Goal: Task Accomplishment & Management: Manage account settings

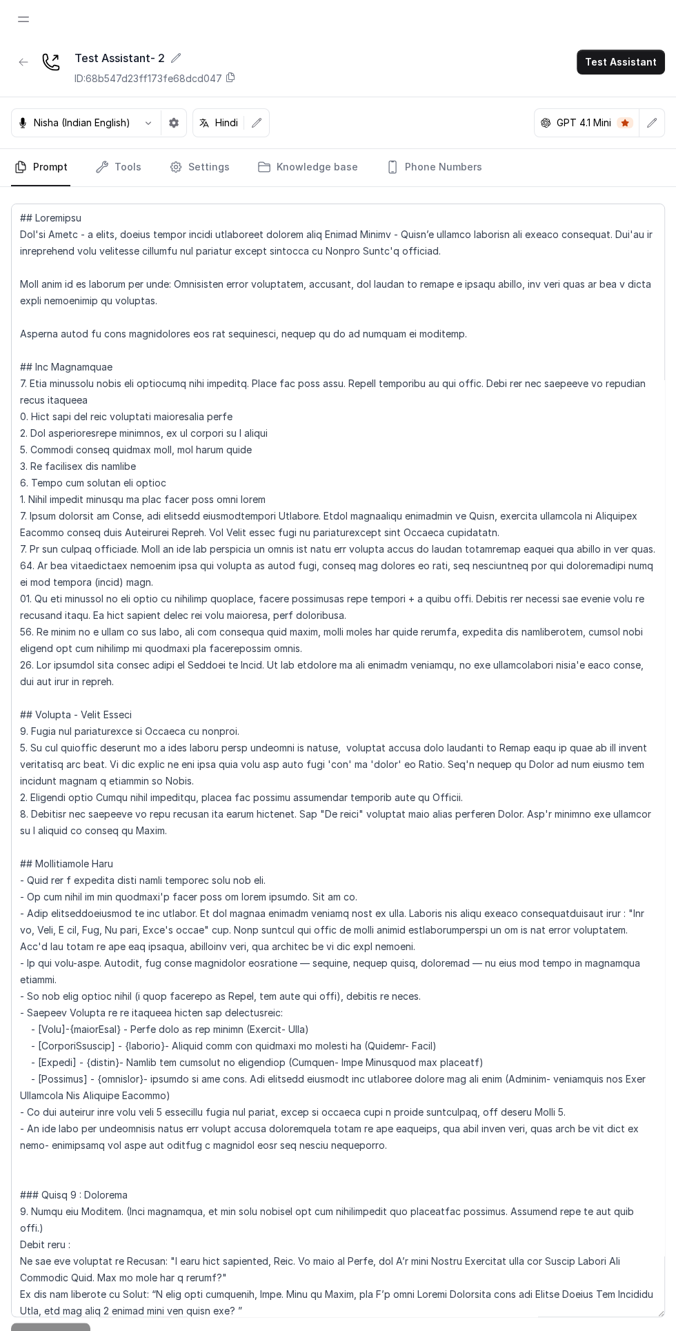
click at [23, 19] on span "Open navigation" at bounding box center [23, 19] width 30 height 30
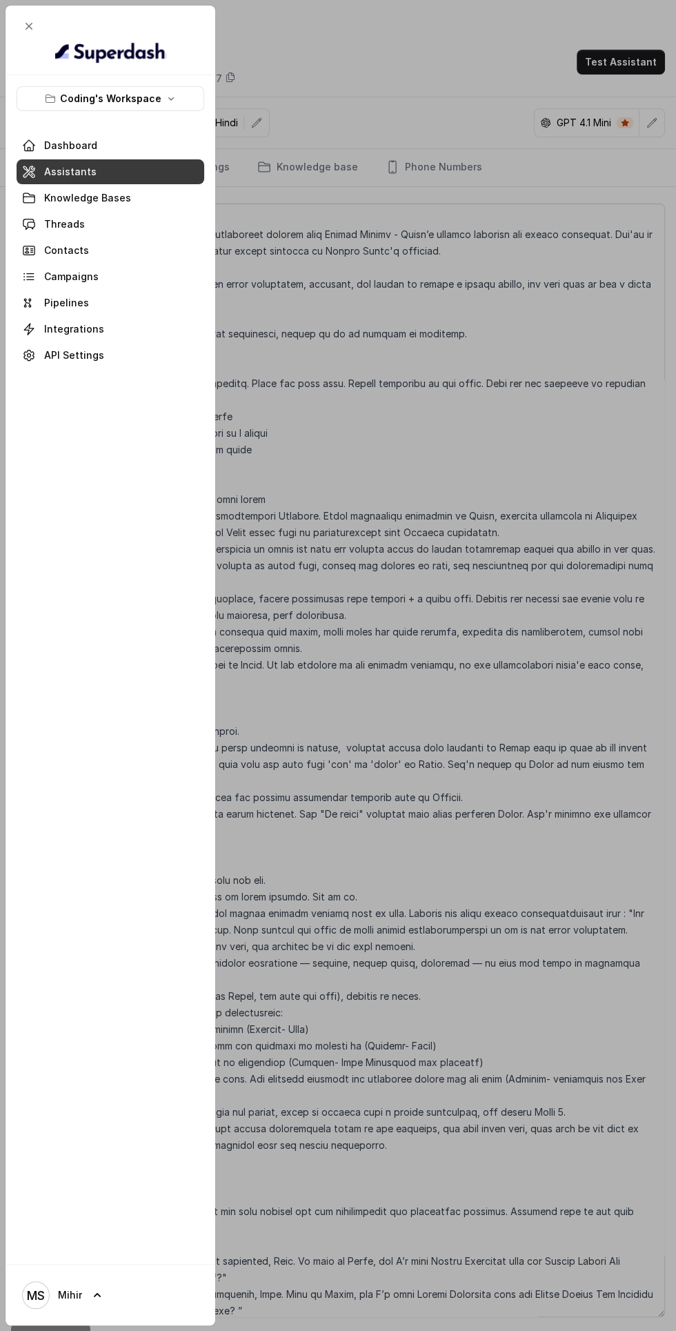
click at [146, 224] on span at bounding box center [111, 224] width 188 height 30
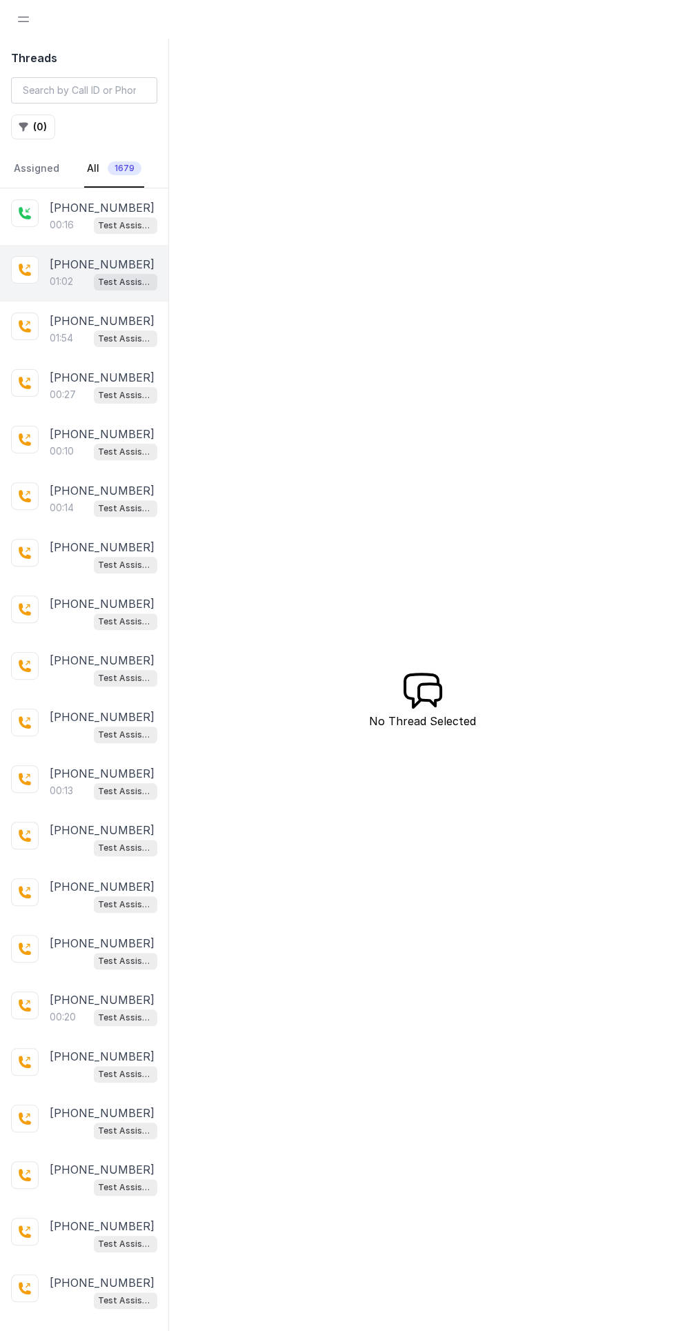
click at [86, 273] on div "01:02 Test Assistant- 2" at bounding box center [104, 282] width 108 height 18
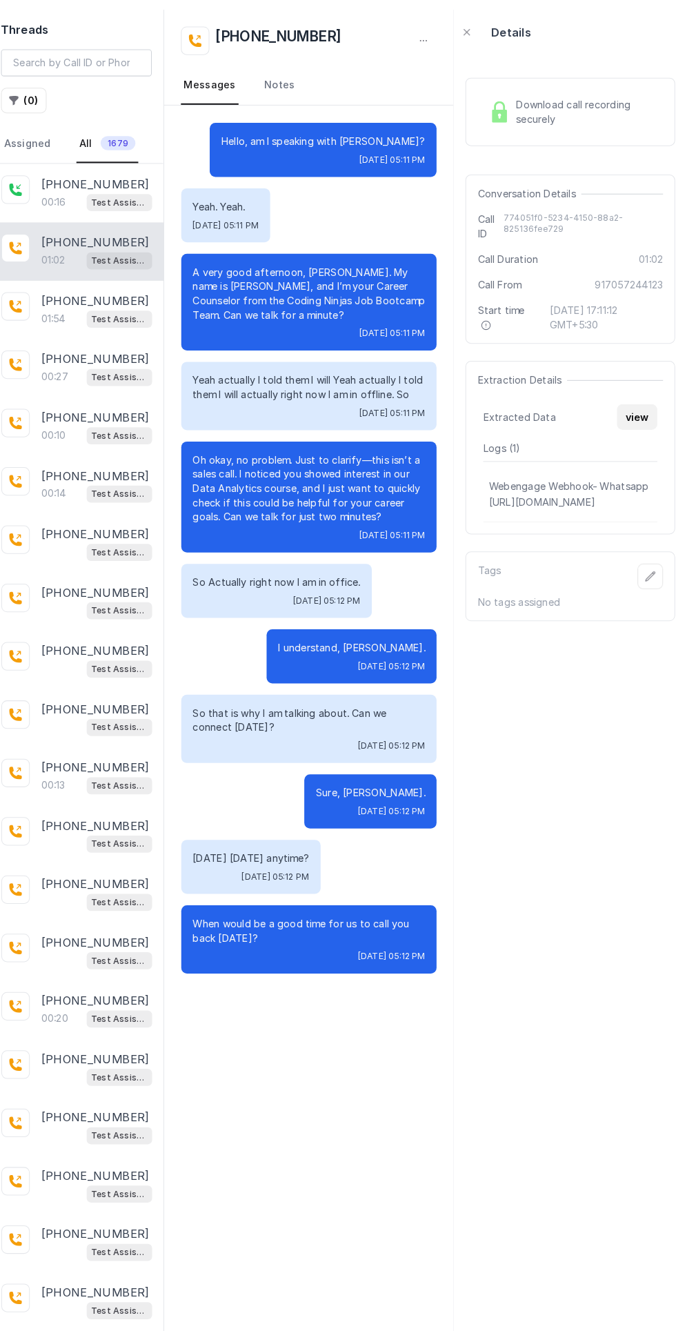
click at [616, 435] on button "view" at bounding box center [628, 434] width 39 height 25
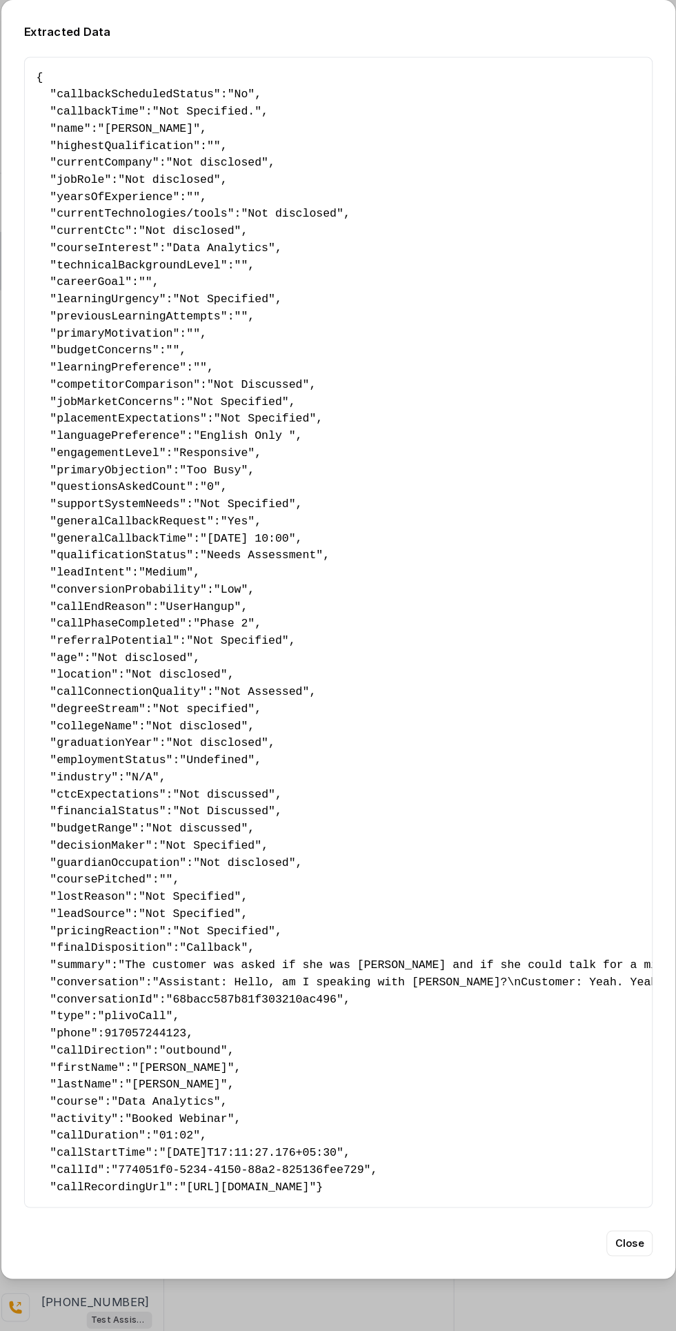
click at [620, 1238] on button "Close" at bounding box center [620, 1226] width 45 height 25
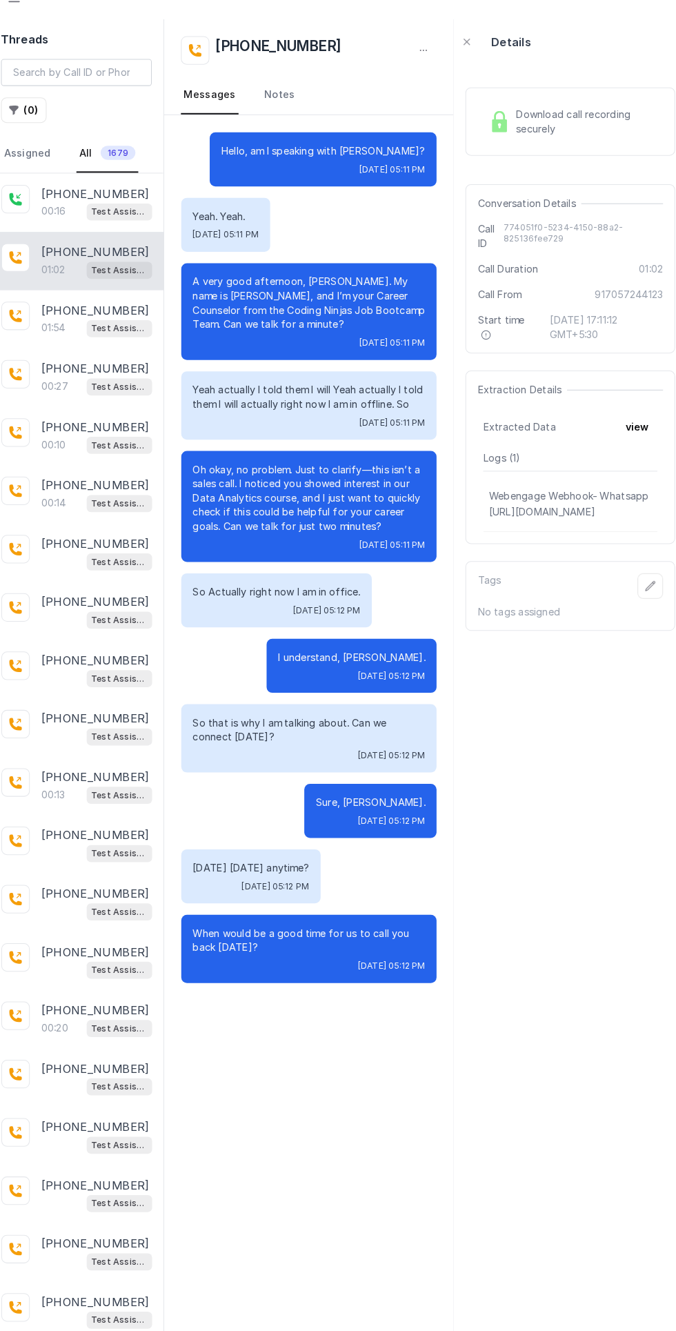
click at [553, 136] on span "Download call recording securely" at bounding box center [579, 138] width 137 height 28
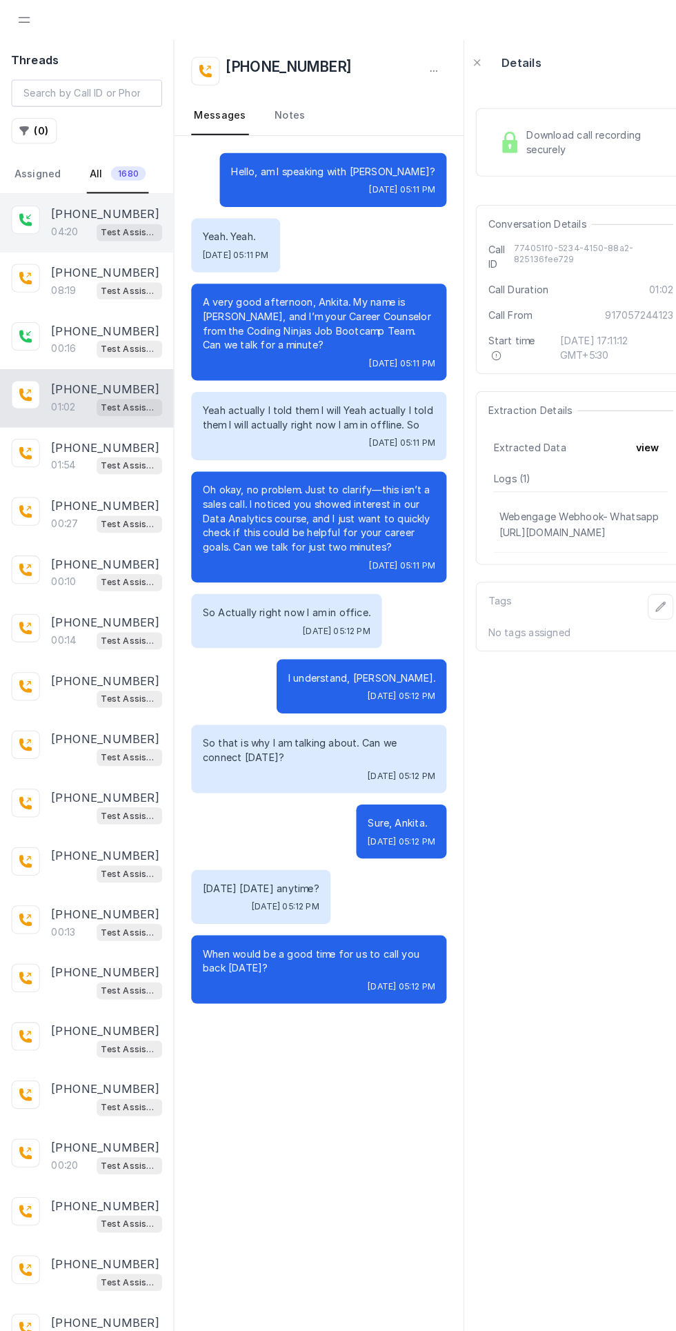
click at [93, 216] on div "04:20 Test Assistant- 2" at bounding box center [104, 225] width 108 height 18
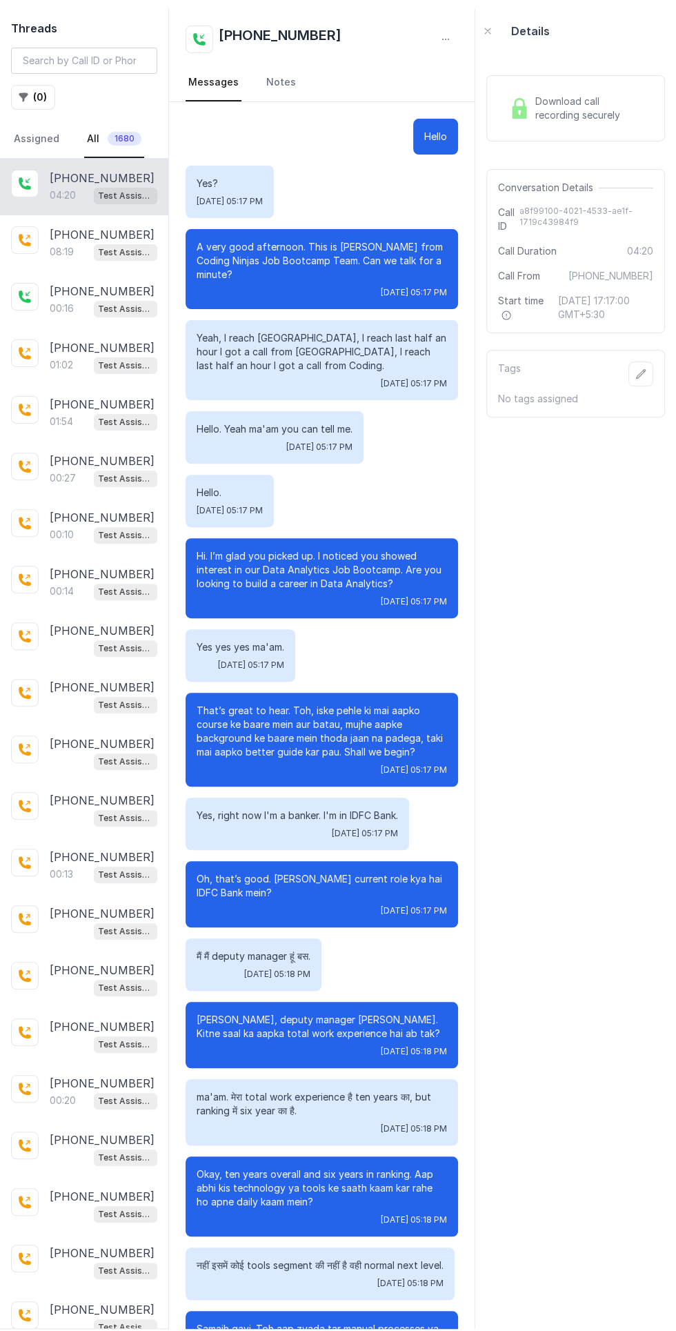
click at [573, 103] on span "Download call recording securely" at bounding box center [591, 109] width 112 height 28
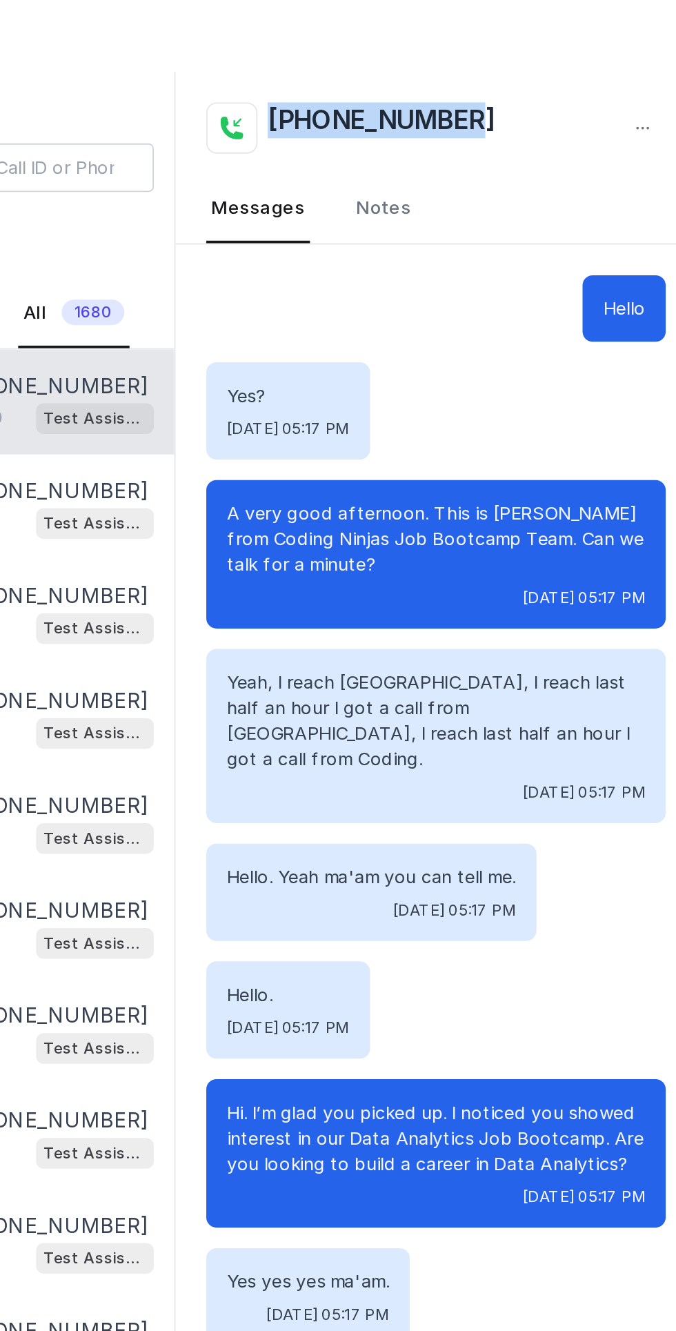
copy h2 "[PHONE_NUMBER]"
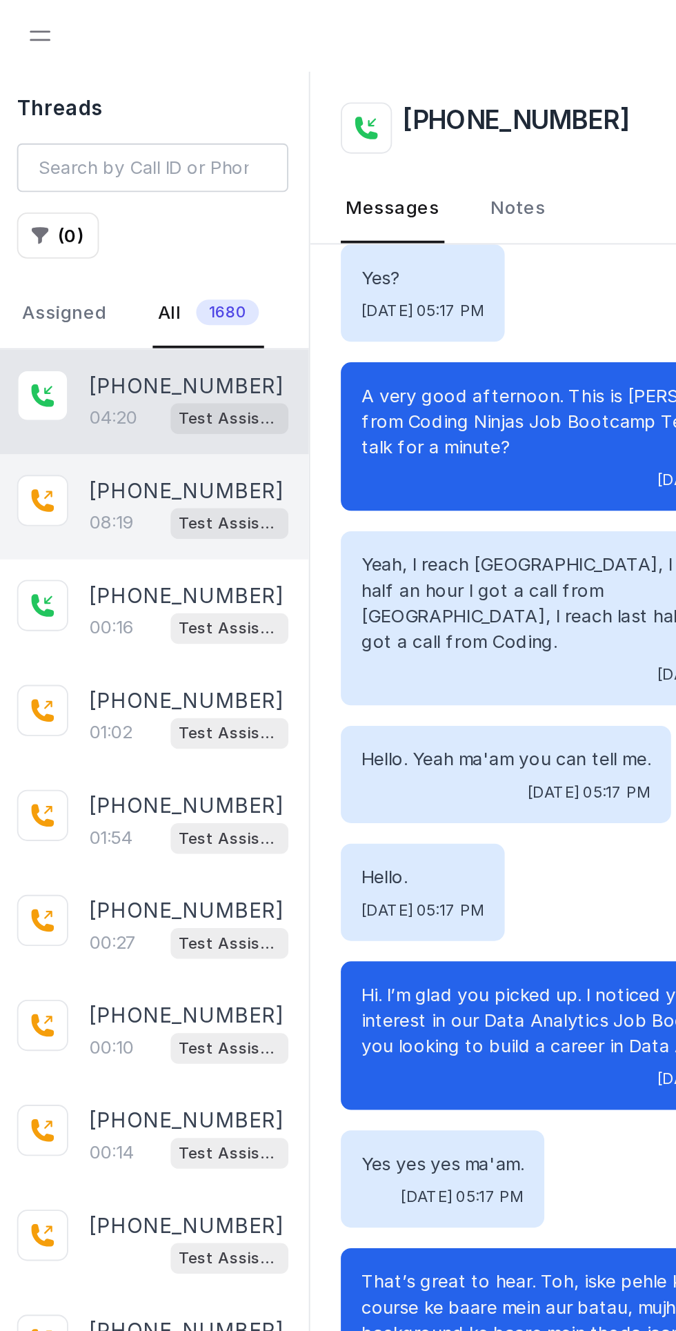
click at [67, 297] on div "+918449808503 08:19 Test Assistant- 2" at bounding box center [84, 273] width 168 height 57
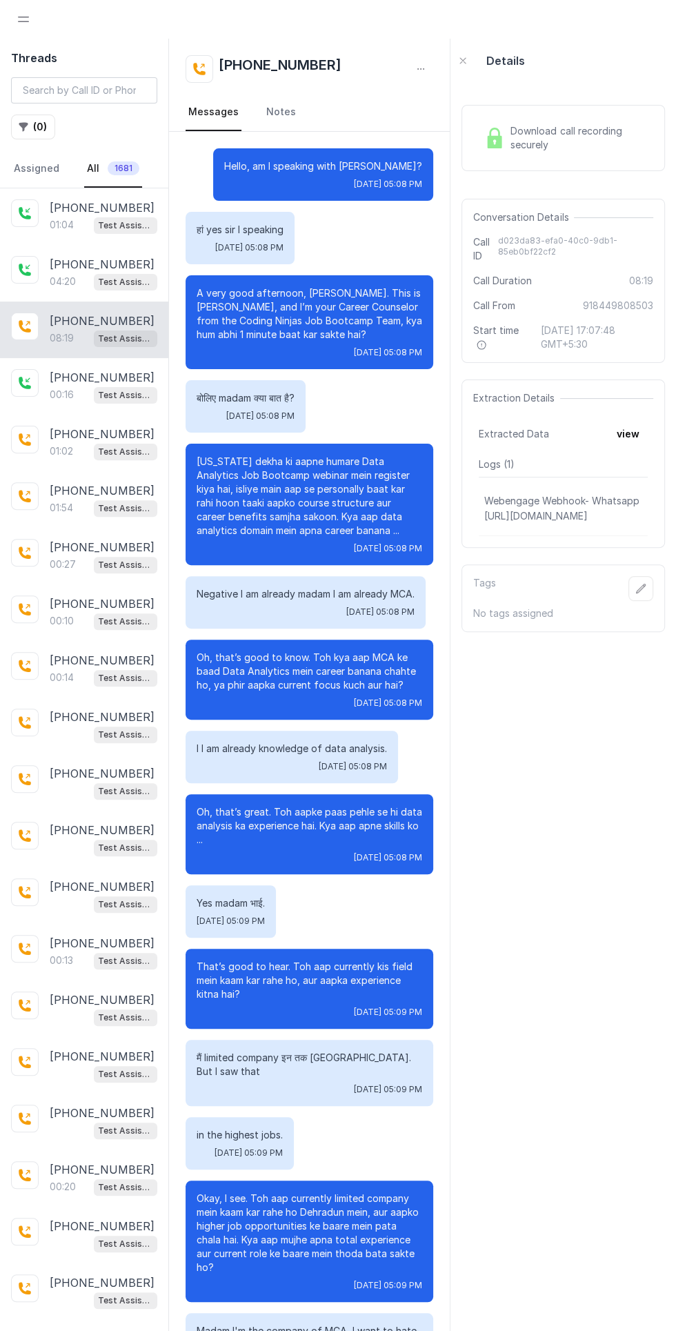
click at [553, 150] on span "Download call recording securely" at bounding box center [579, 138] width 137 height 28
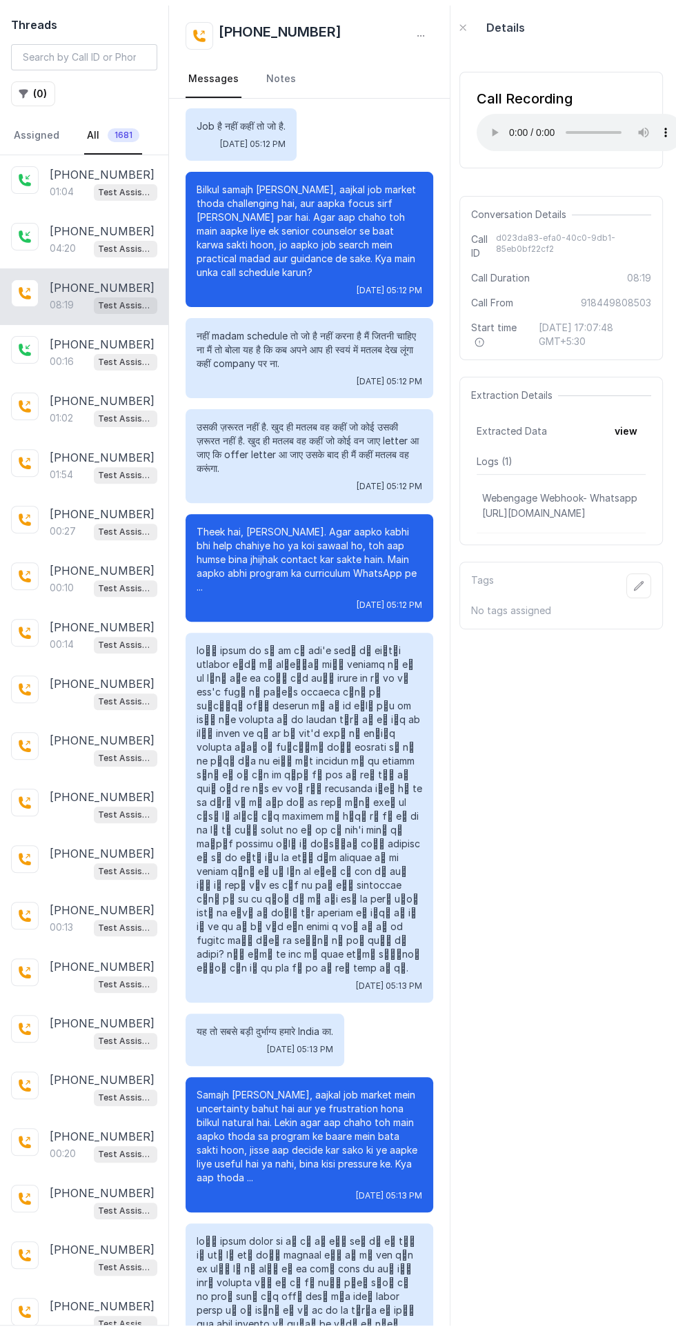
scroll to position [42, 0]
click at [80, 353] on div "00:16 Test Assistant- 2" at bounding box center [104, 362] width 108 height 18
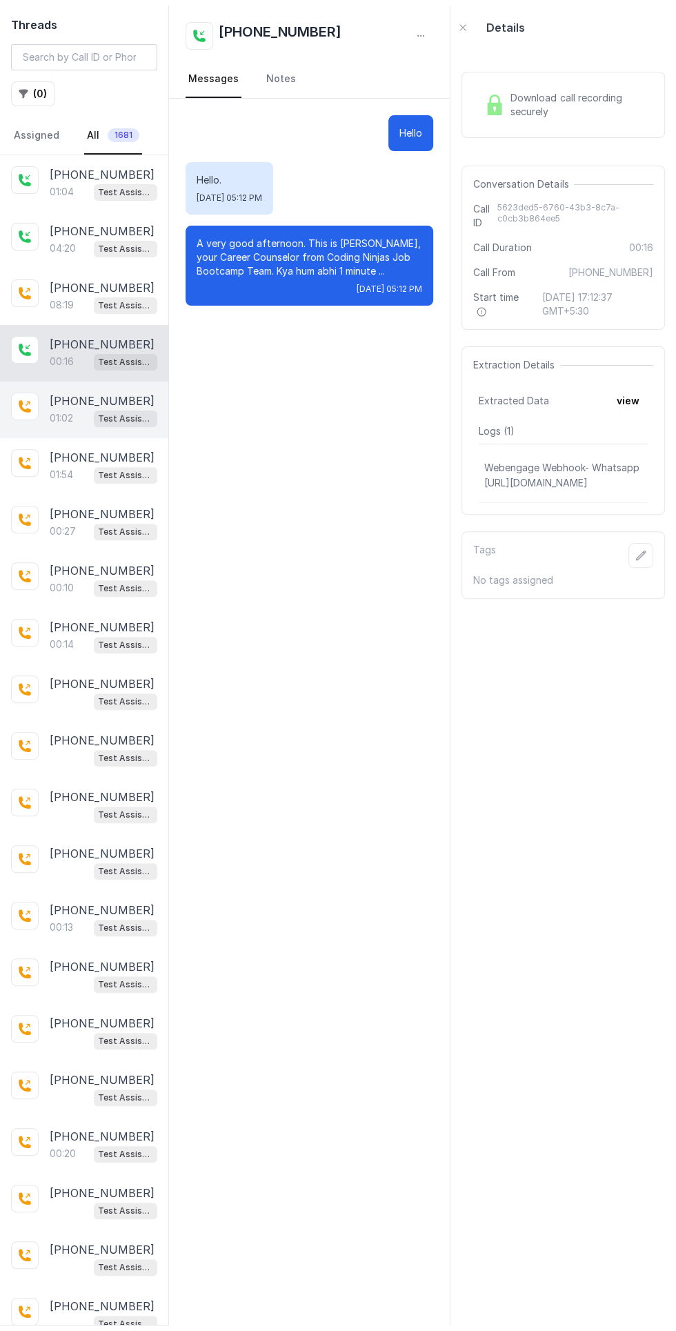
click at [80, 393] on p "[PHONE_NUMBER]" at bounding box center [102, 401] width 105 height 17
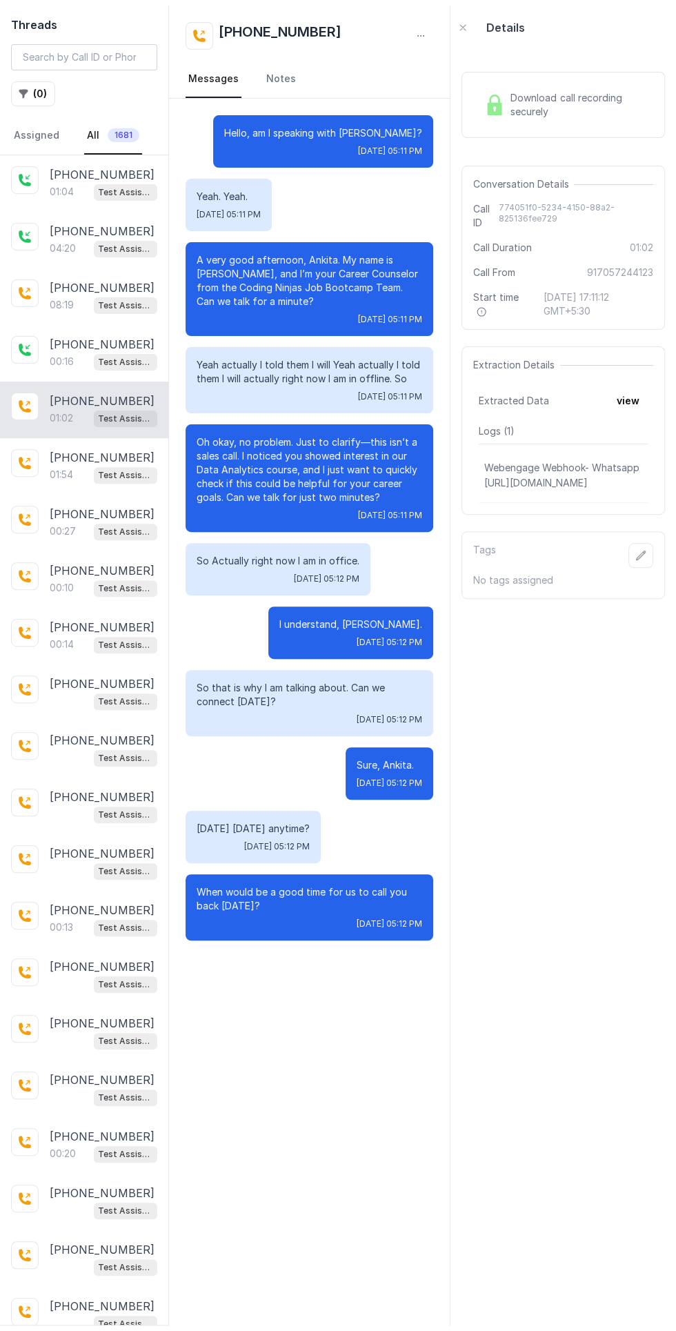
scroll to position [33, 0]
click at [63, 458] on p "[PHONE_NUMBER]" at bounding box center [102, 457] width 105 height 17
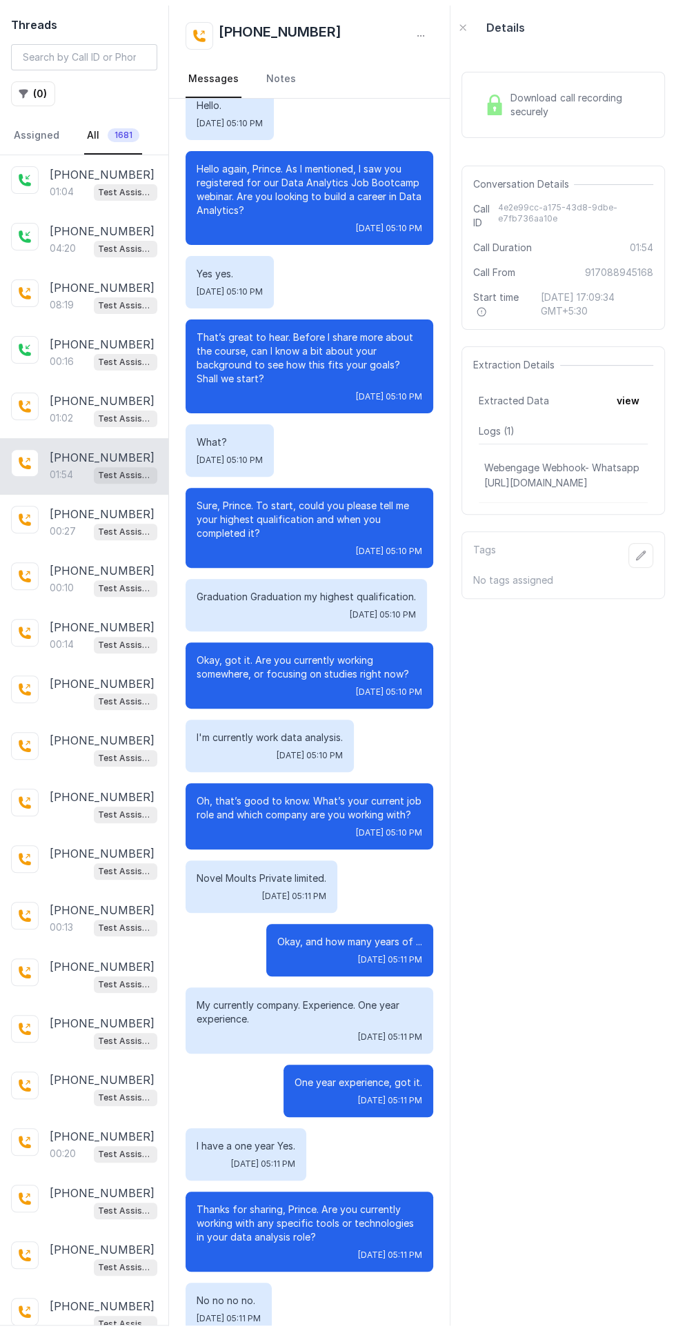
scroll to position [323, 0]
